Goal: Go to known website: Go to known website

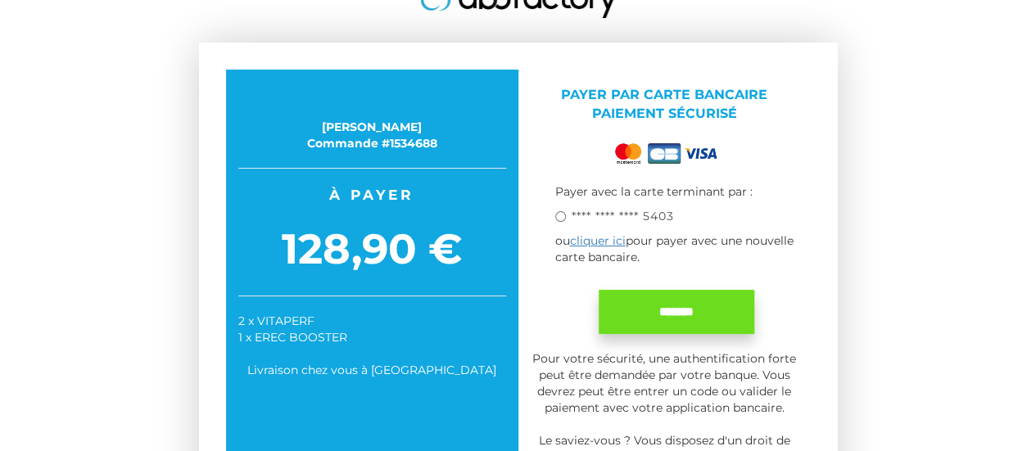
scroll to position [82, 0]
